Goal: Transaction & Acquisition: Purchase product/service

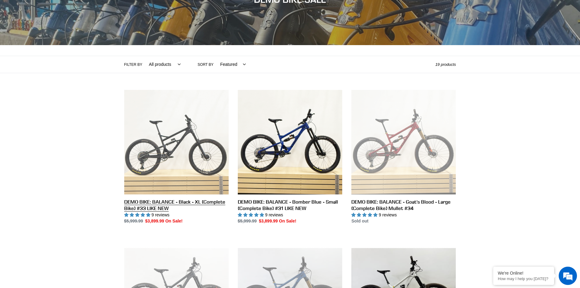
scroll to position [91, 0]
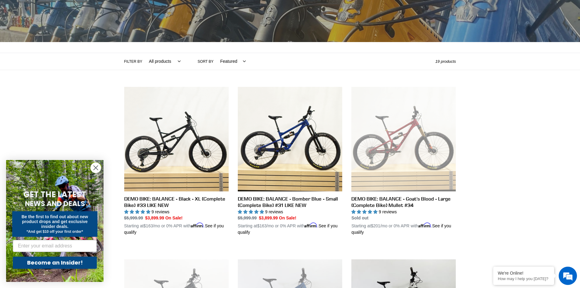
click at [99, 167] on circle "Close dialog" at bounding box center [96, 168] width 10 height 10
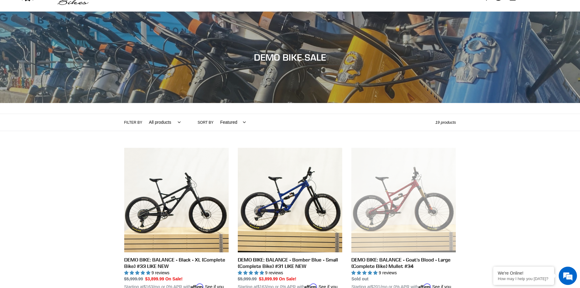
scroll to position [0, 0]
click at [220, 121] on select "Featured Best selling Alphabetically, A-Z Alphabetically, Z-A Price, low to hig…" at bounding box center [231, 122] width 33 height 17
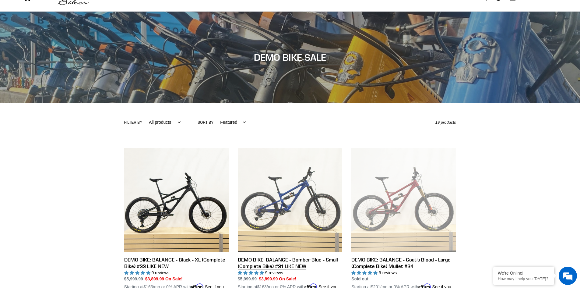
select select "price-ascending"
click at [215, 114] on select "Featured Best selling Alphabetically, A-Z Alphabetically, Z-A Price, low to hig…" at bounding box center [231, 122] width 33 height 17
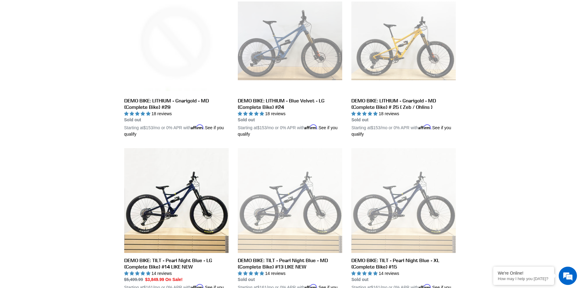
scroll to position [518, 0]
